Goal: Feedback & Contribution: Leave review/rating

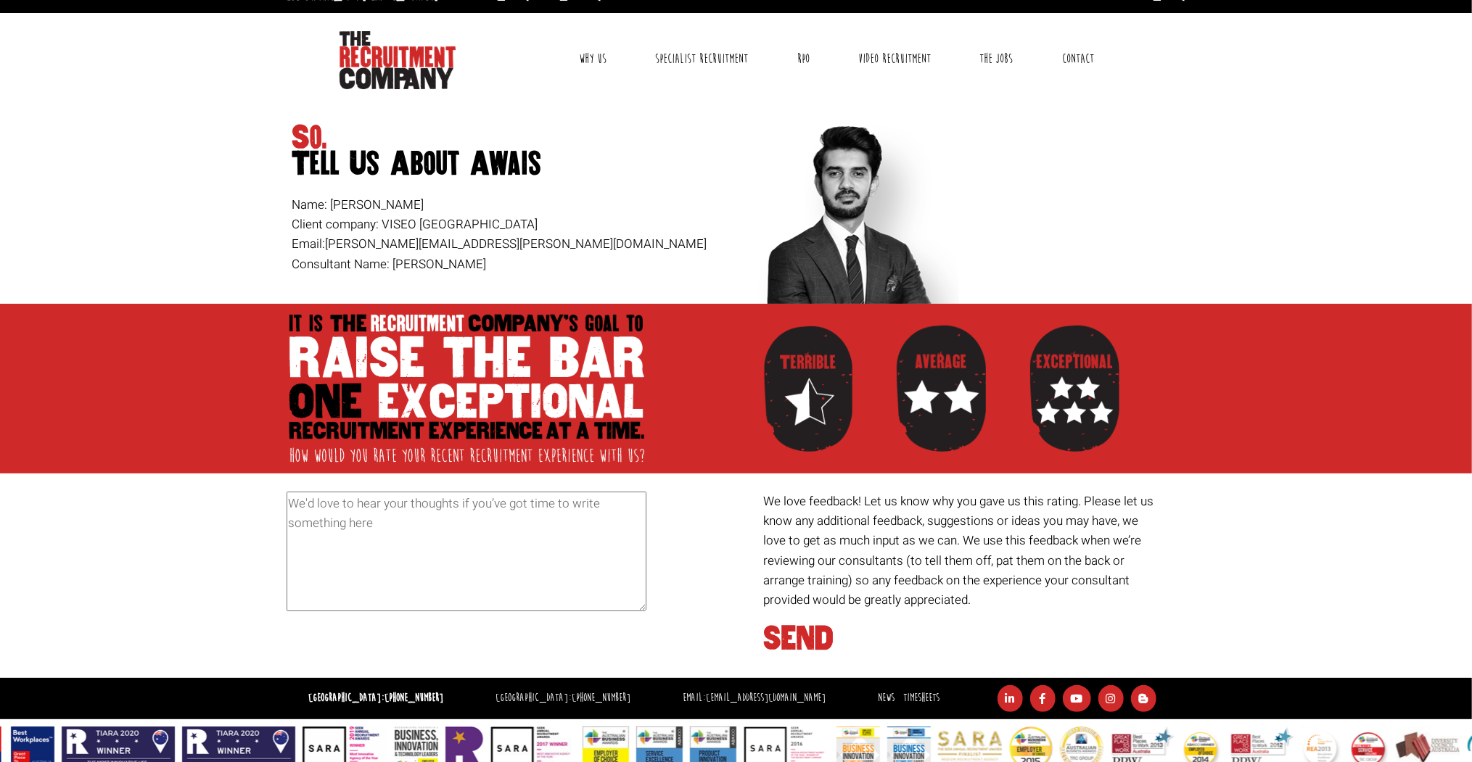
scroll to position [44, 0]
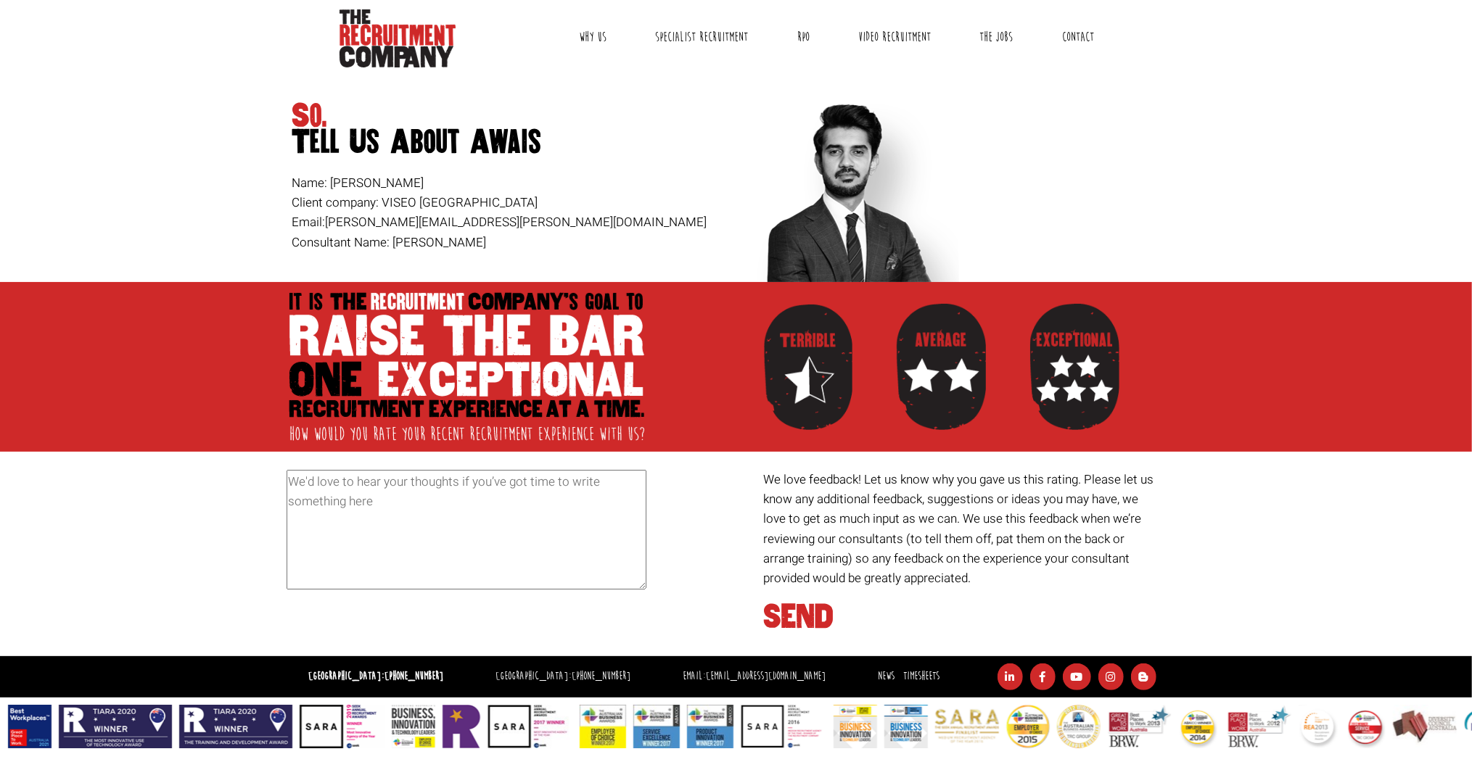
click at [392, 495] on textarea at bounding box center [467, 530] width 360 height 120
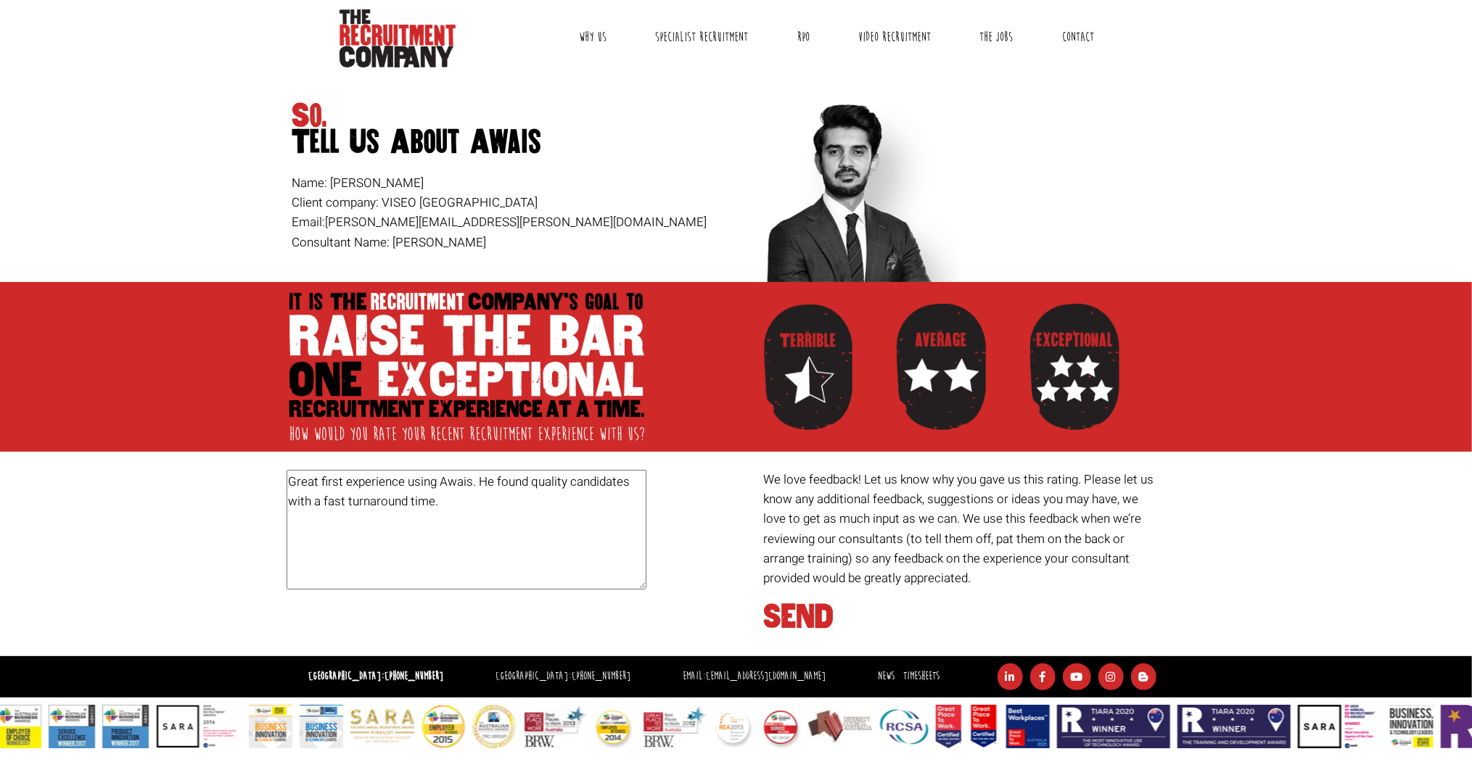
drag, startPoint x: 455, startPoint y: 500, endPoint x: 288, endPoint y: 505, distance: 166.9
click at [288, 505] on textarea "Great first experience using Awais. He found quality candidates with a fast tur…" at bounding box center [467, 530] width 360 height 120
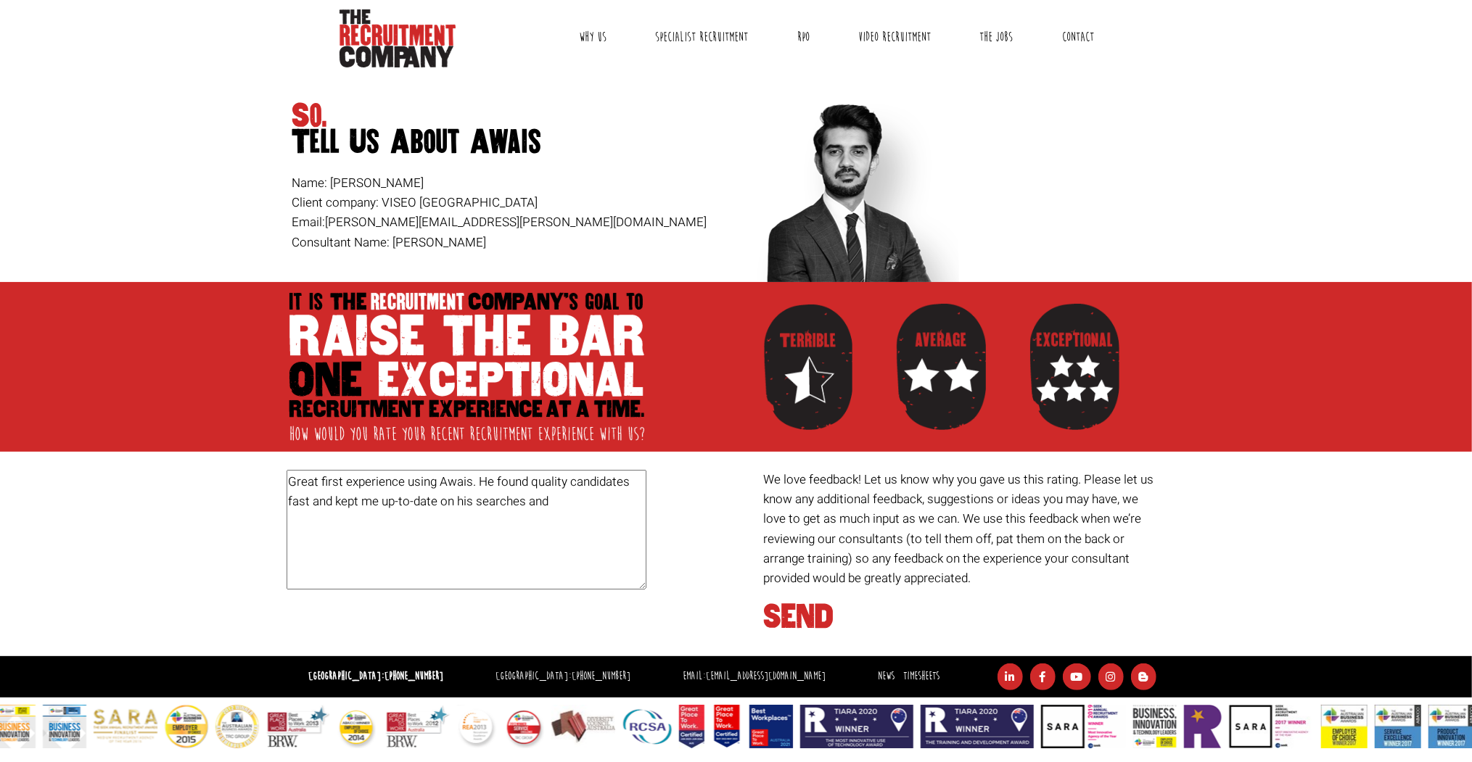
drag, startPoint x: 562, startPoint y: 501, endPoint x: 524, endPoint y: 500, distance: 38.5
click at [524, 500] on textarea "Great first experience using Awais. He found quality candidates fast and kept m…" at bounding box center [467, 530] width 360 height 120
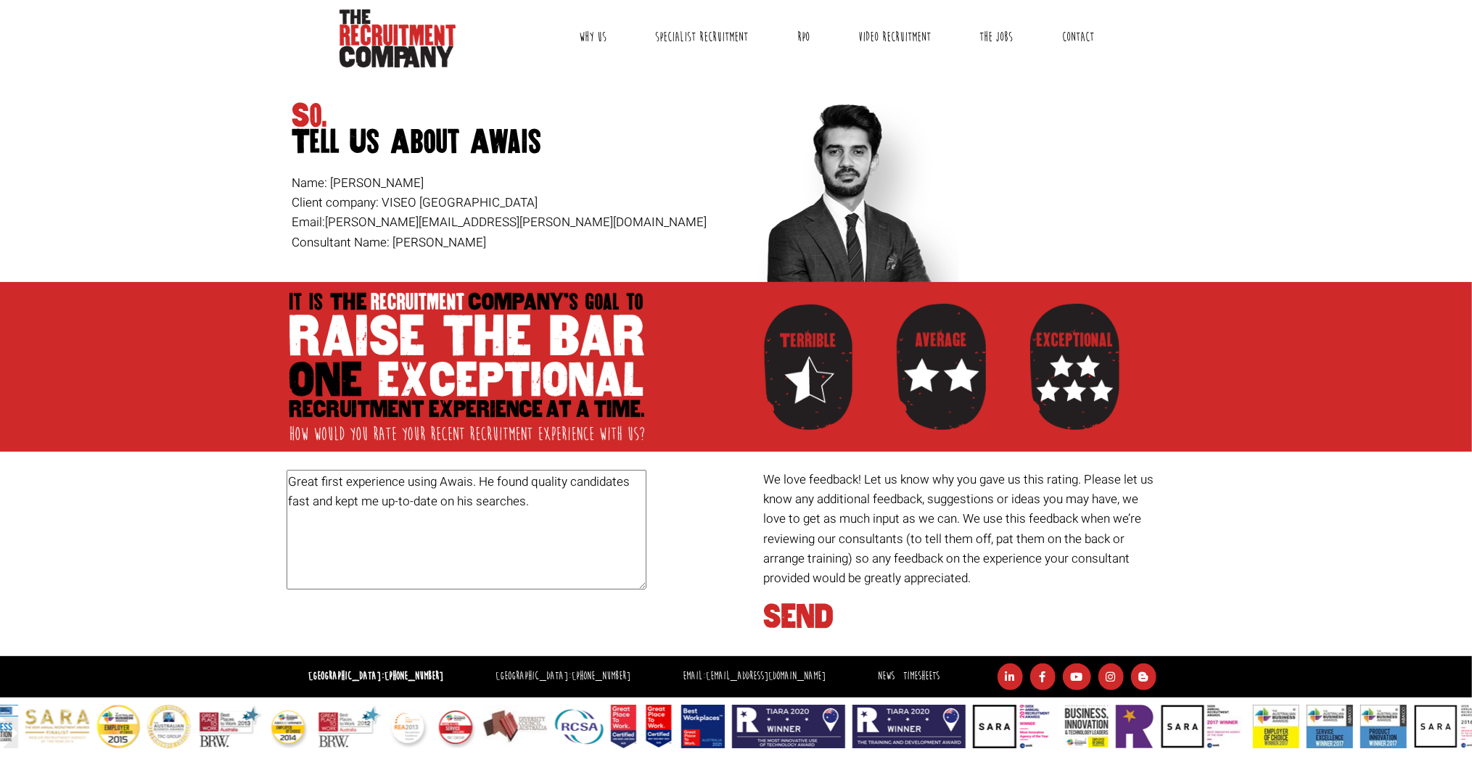
click at [537, 500] on textarea "Great first experience using Awais. He found quality candidates fast and kept m…" at bounding box center [467, 530] width 360 height 120
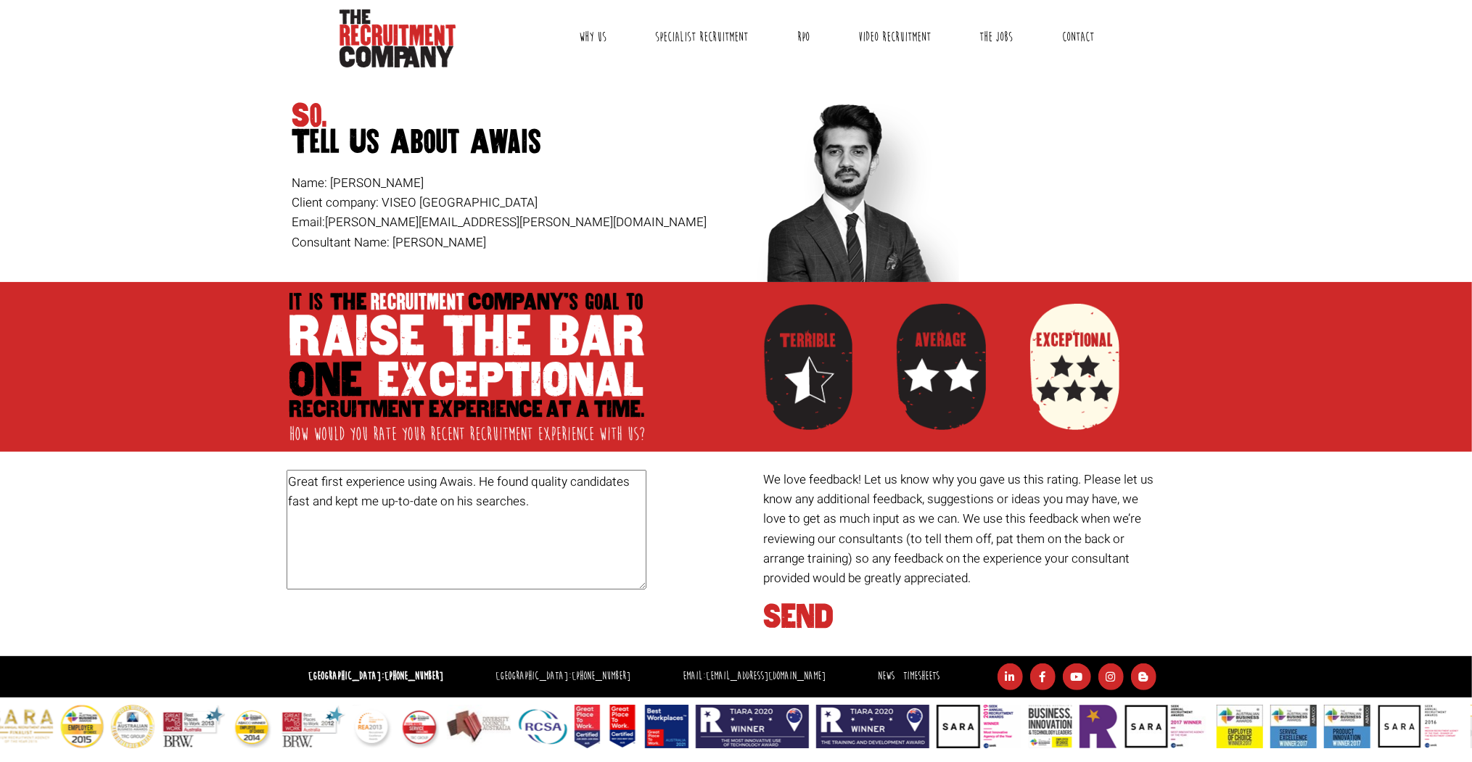
type textarea "Great first experience using Awais. He found quality candidates fast and kept m…"
click at [1058, 378] on div at bounding box center [1074, 367] width 89 height 141
radio input "true"
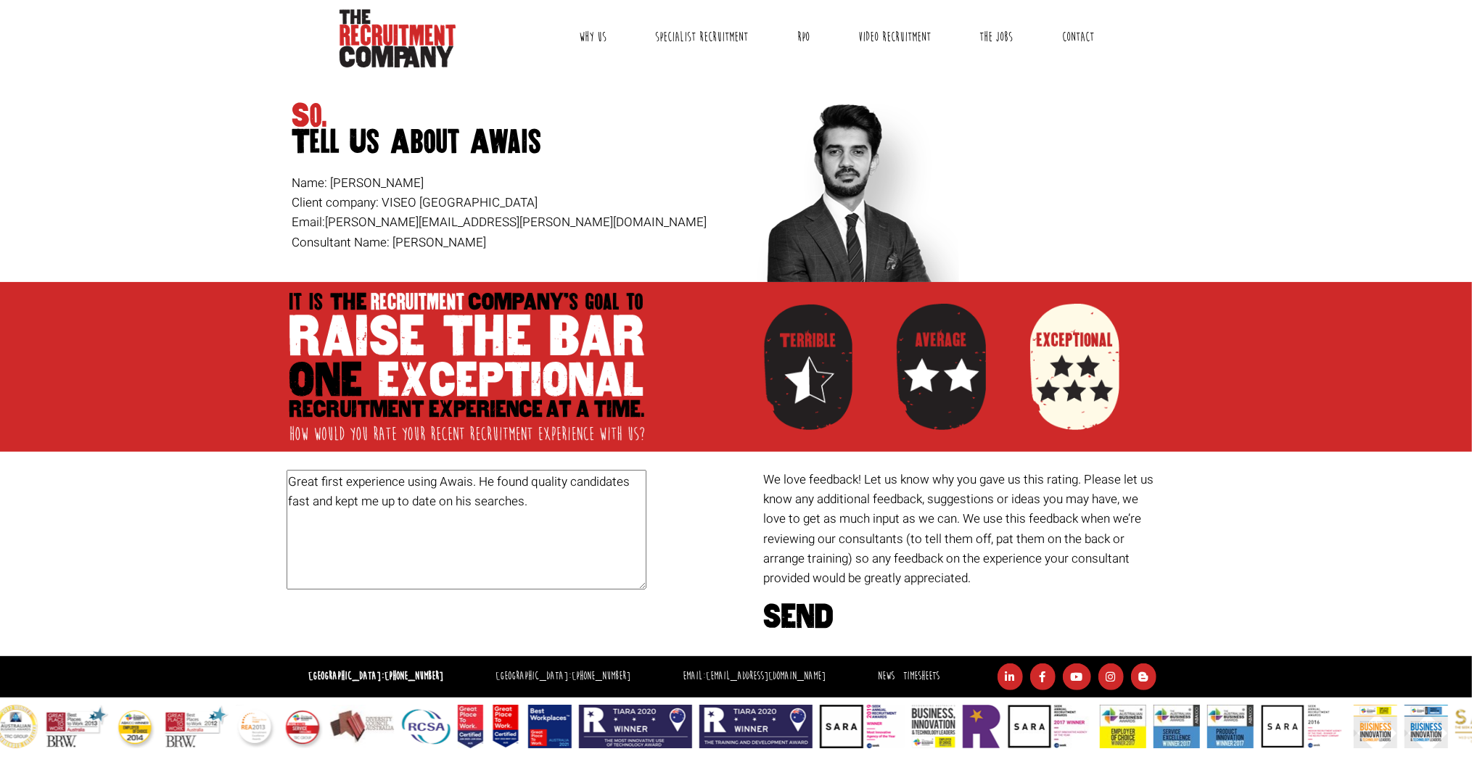
type textarea "Great first experience using Awais. He found quality candidates fast and kept m…"
click at [811, 612] on h1 "SEND" at bounding box center [964, 617] width 400 height 26
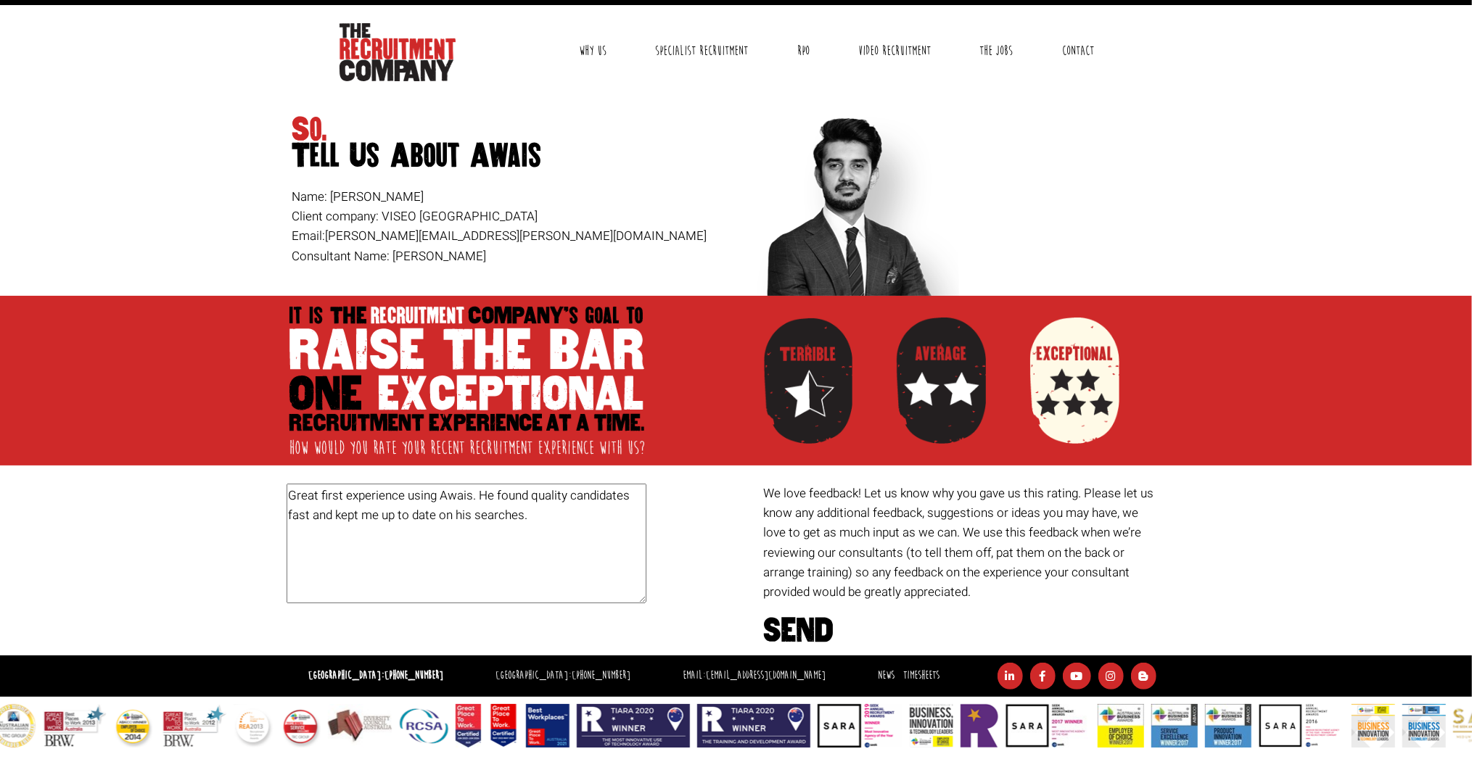
scroll to position [0, 0]
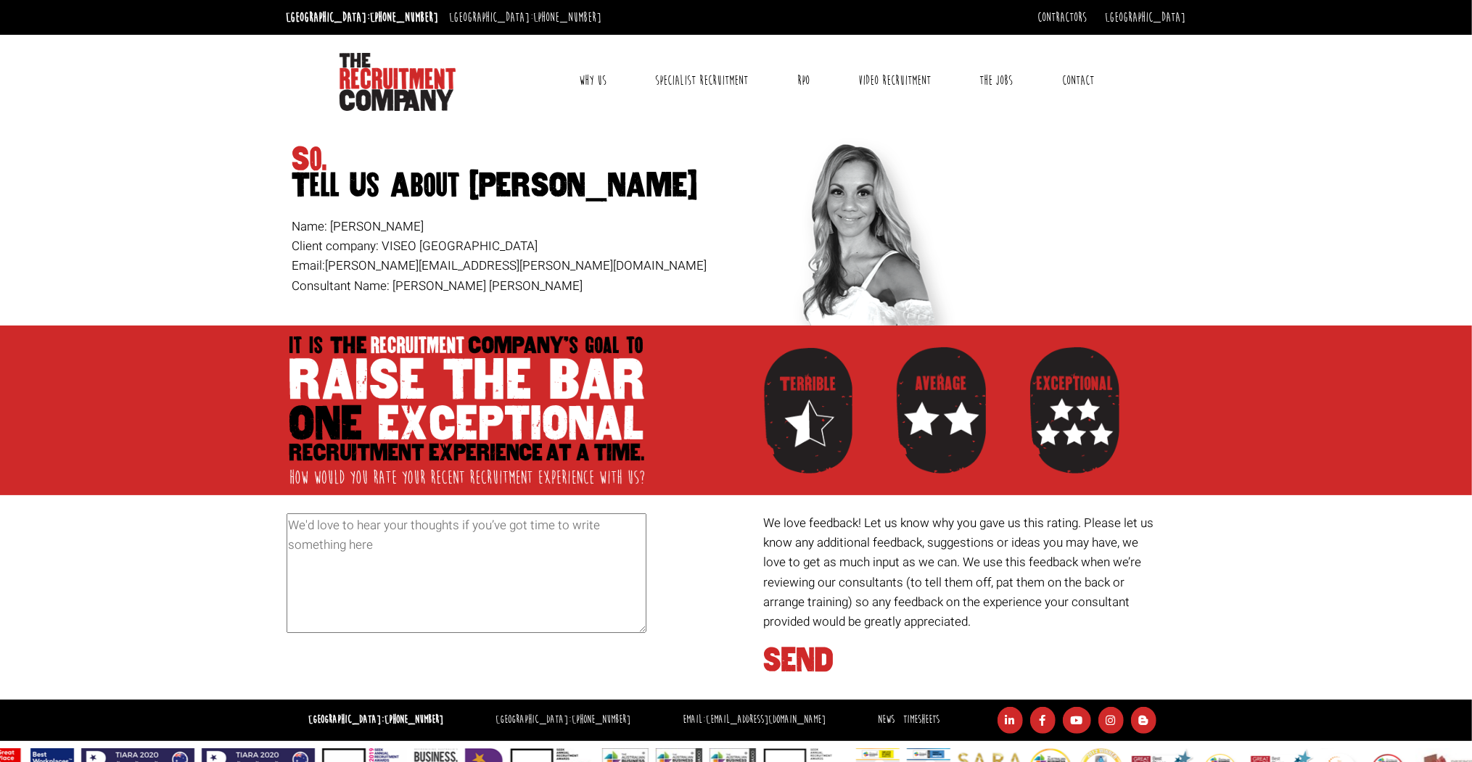
click at [320, 524] on textarea at bounding box center [467, 574] width 360 height 120
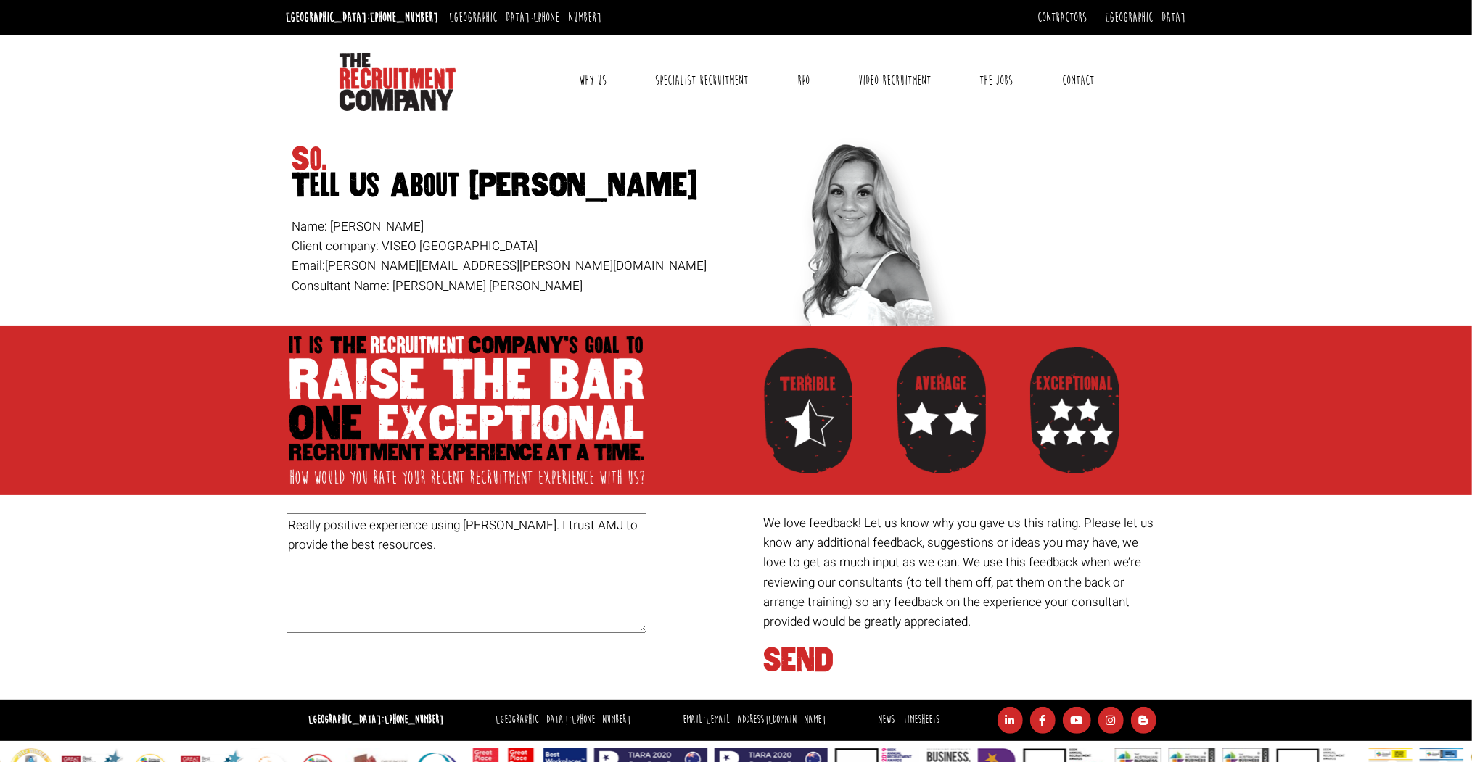
click at [500, 522] on textarea "Really positive experience using Anna- Maria. I trust AMJ to provide the best r…" at bounding box center [467, 574] width 360 height 120
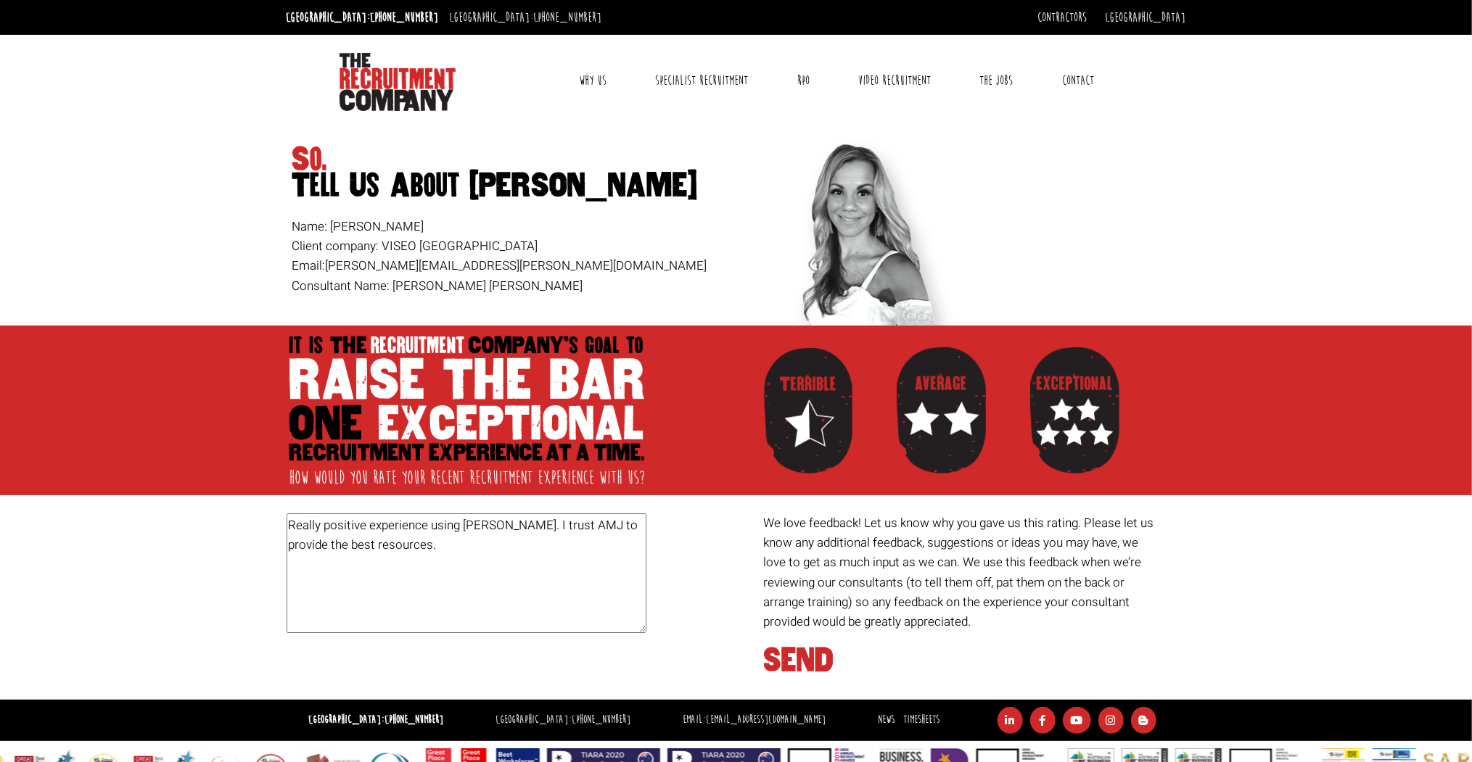
click at [435, 543] on textarea "Really positive experience using Anna-Maria. I trust AMJ to provide the best re…" at bounding box center [467, 574] width 360 height 120
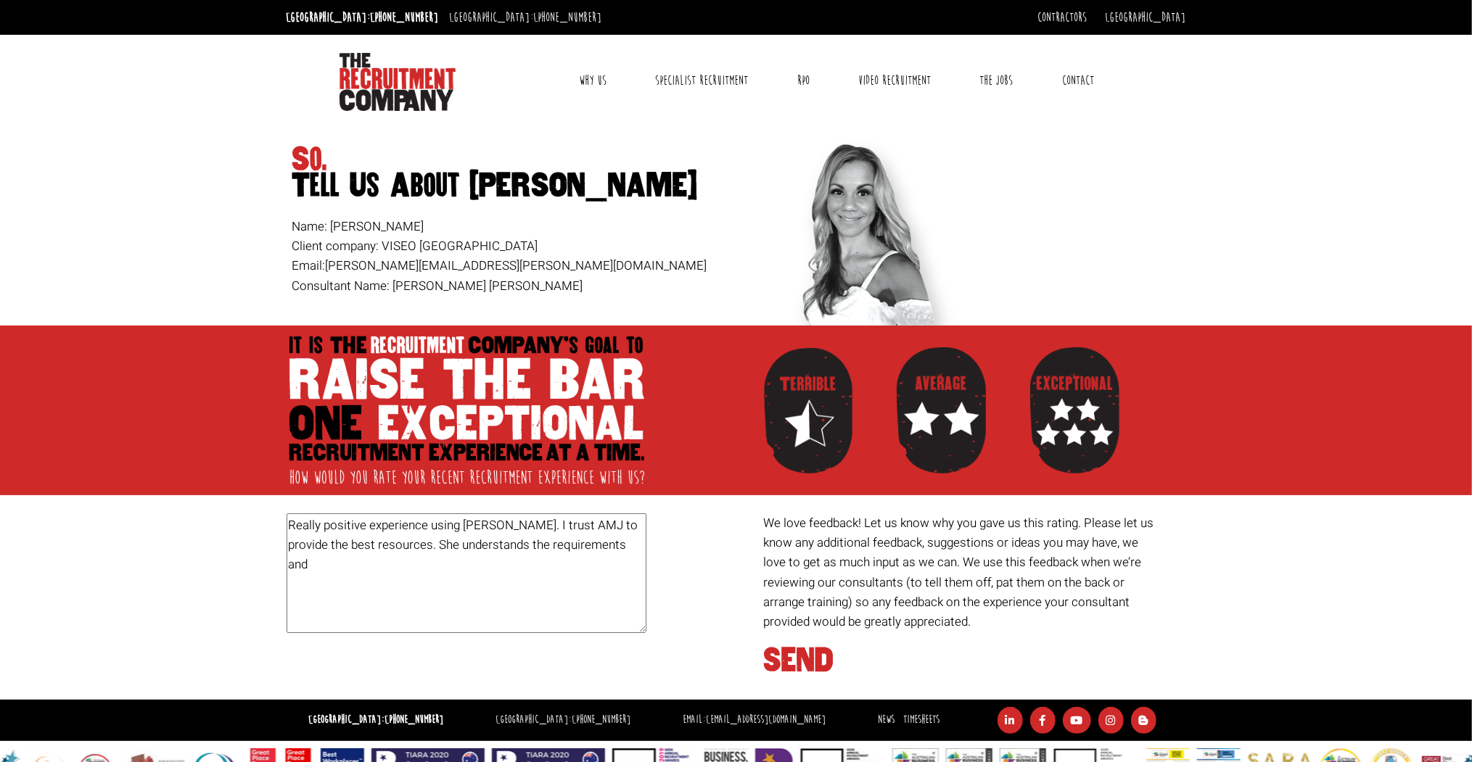
click at [386, 572] on textarea "Really positive experience using Anna-Maria. I trust AMJ to provide the best re…" at bounding box center [467, 574] width 360 height 120
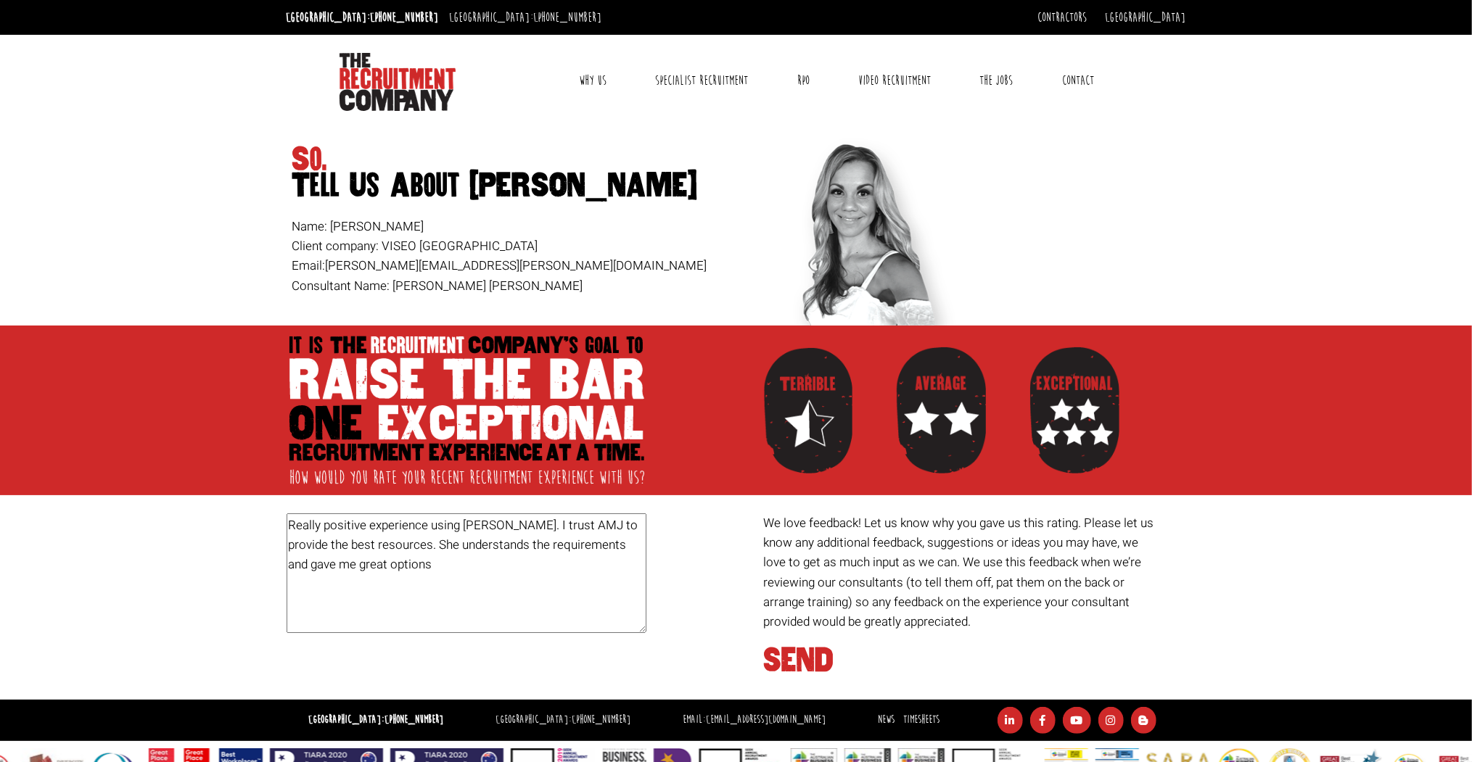
click at [454, 556] on textarea "Really positive experience using Anna-Maria. I trust AMJ to provide the best re…" at bounding box center [467, 574] width 360 height 120
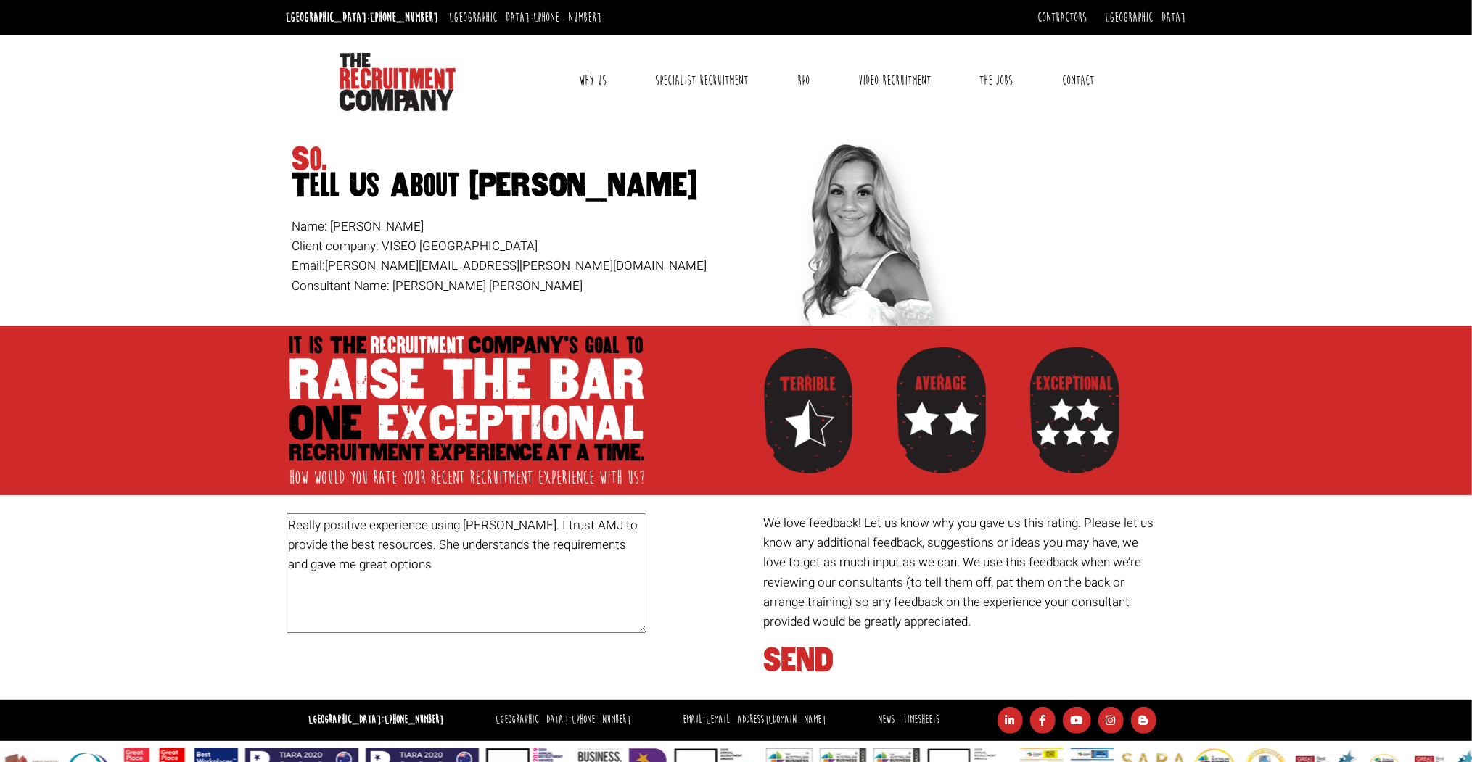
click at [527, 542] on textarea "Really positive experience using Anna-Maria. I trust AMJ to provide the best re…" at bounding box center [467, 574] width 360 height 120
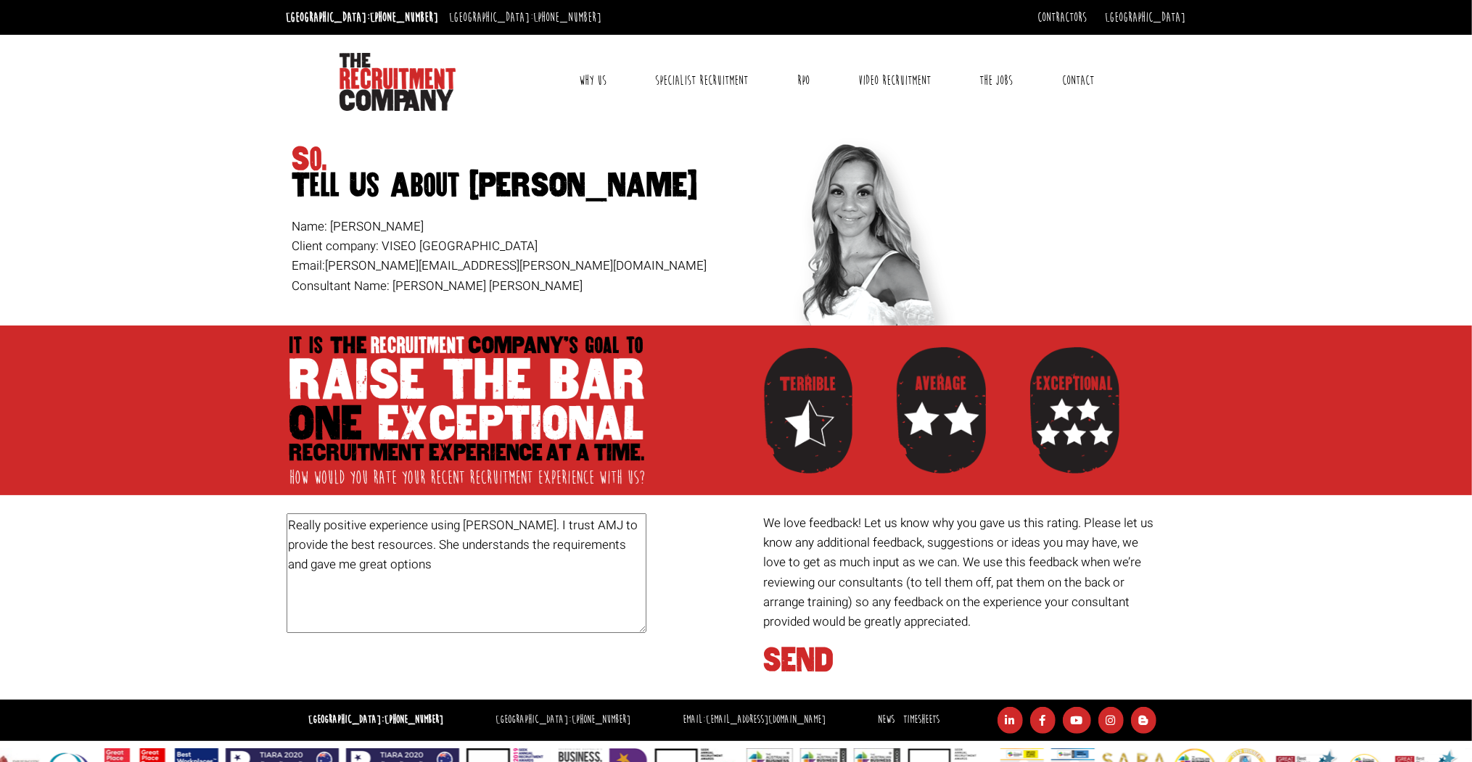
drag, startPoint x: 623, startPoint y: 544, endPoint x: 503, endPoint y: 544, distance: 120.4
click at [503, 544] on textarea "Really positive experience using Anna-Maria. I trust AMJ to provide the best re…" at bounding box center [467, 574] width 360 height 120
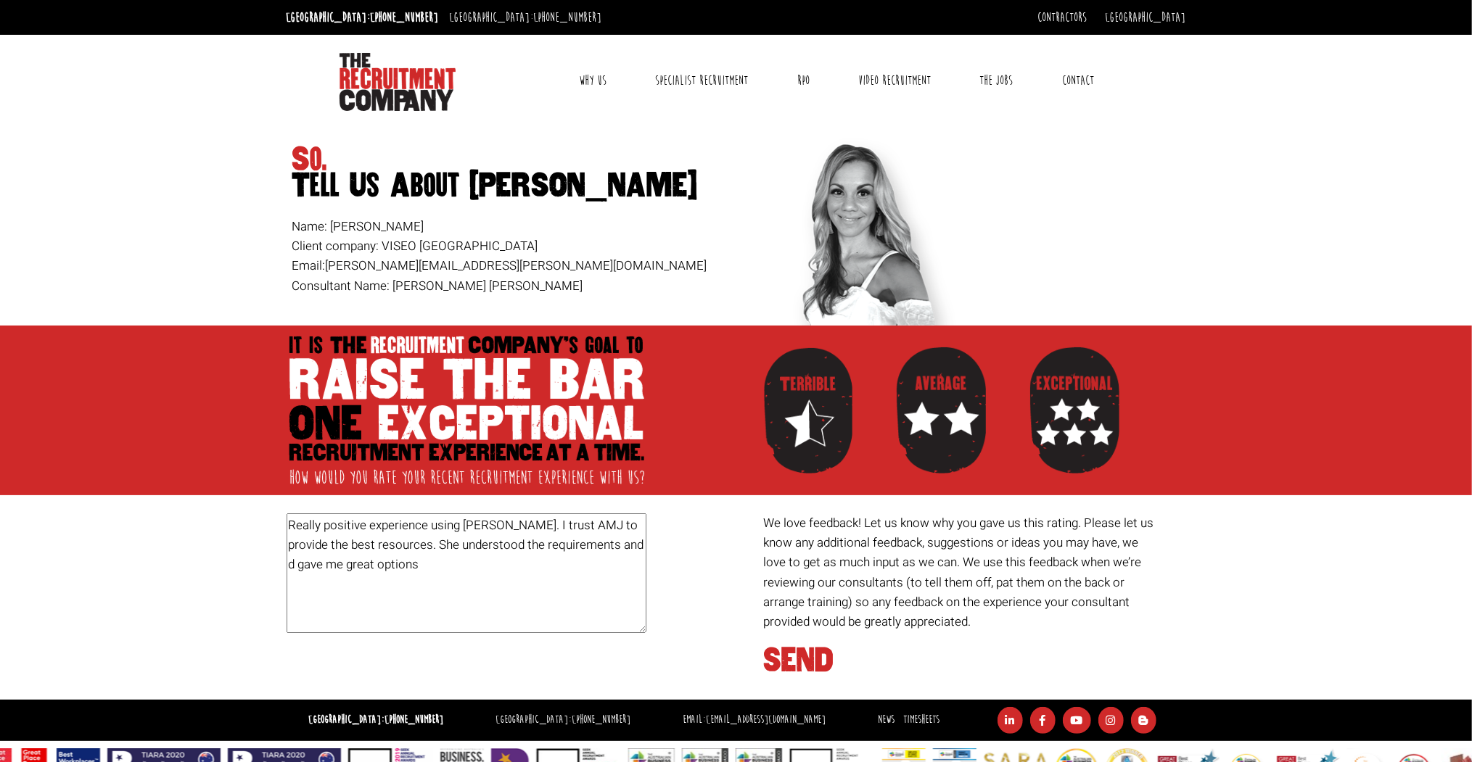
drag, startPoint x: 352, startPoint y: 566, endPoint x: 289, endPoint y: 566, distance: 62.4
click at [289, 566] on textarea "Really positive experience using Anna-Maria. I trust AMJ to provide the best re…" at bounding box center [467, 574] width 360 height 120
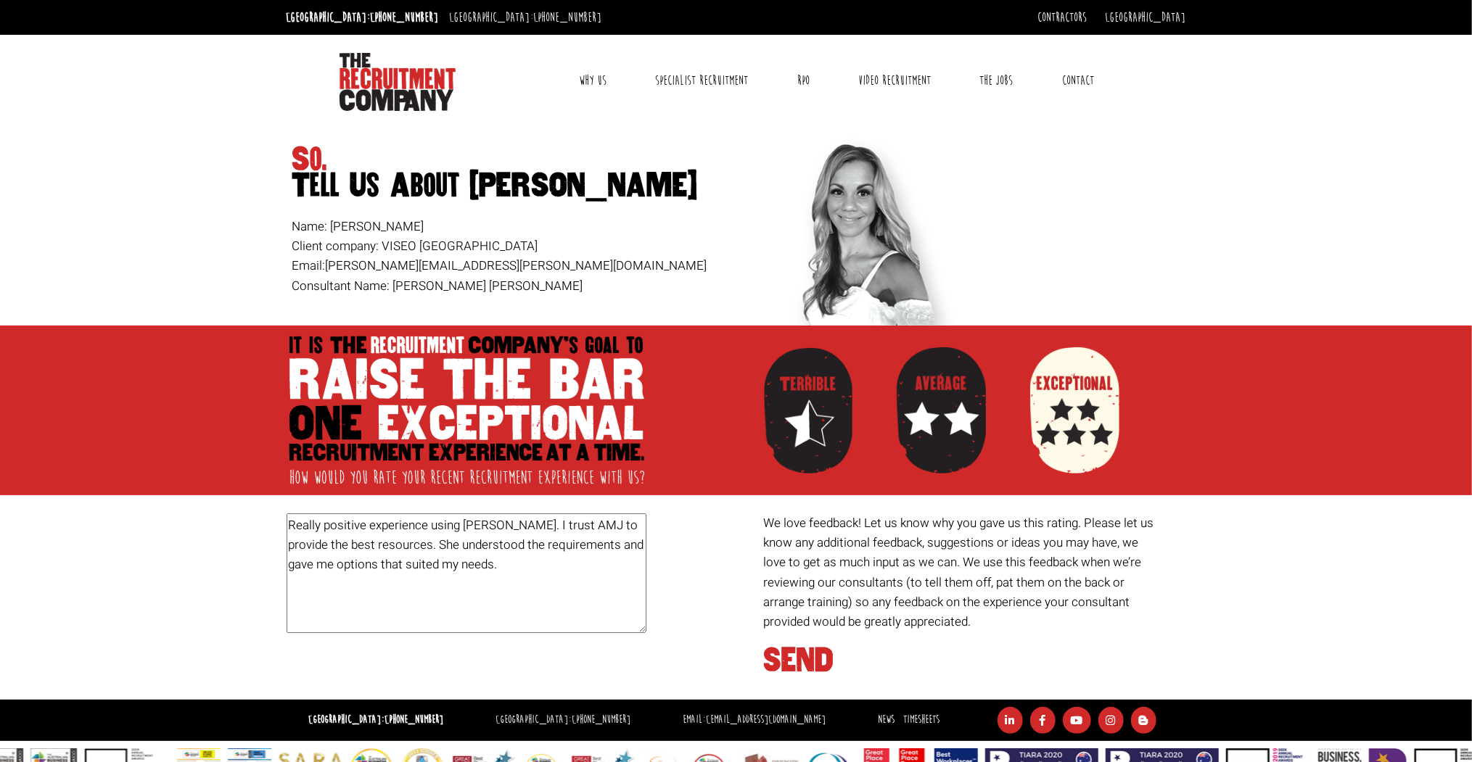
type textarea "Really positive experience using Anna-Maria. I trust AMJ to provide the best re…"
click at [1098, 409] on div at bounding box center [1074, 410] width 89 height 141
radio input "true"
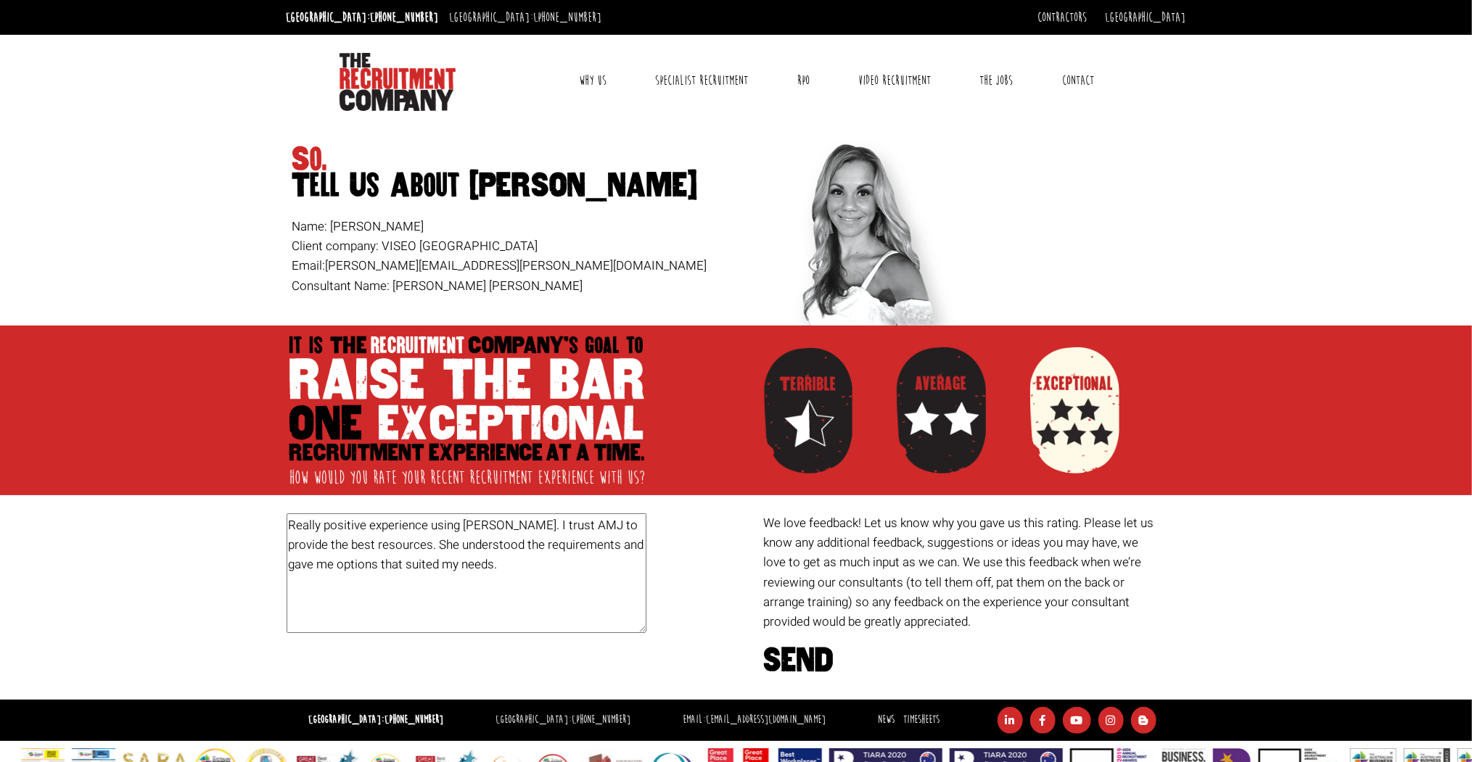
click at [804, 660] on h1 "SEND" at bounding box center [964, 661] width 400 height 26
